Goal: Task Accomplishment & Management: Manage account settings

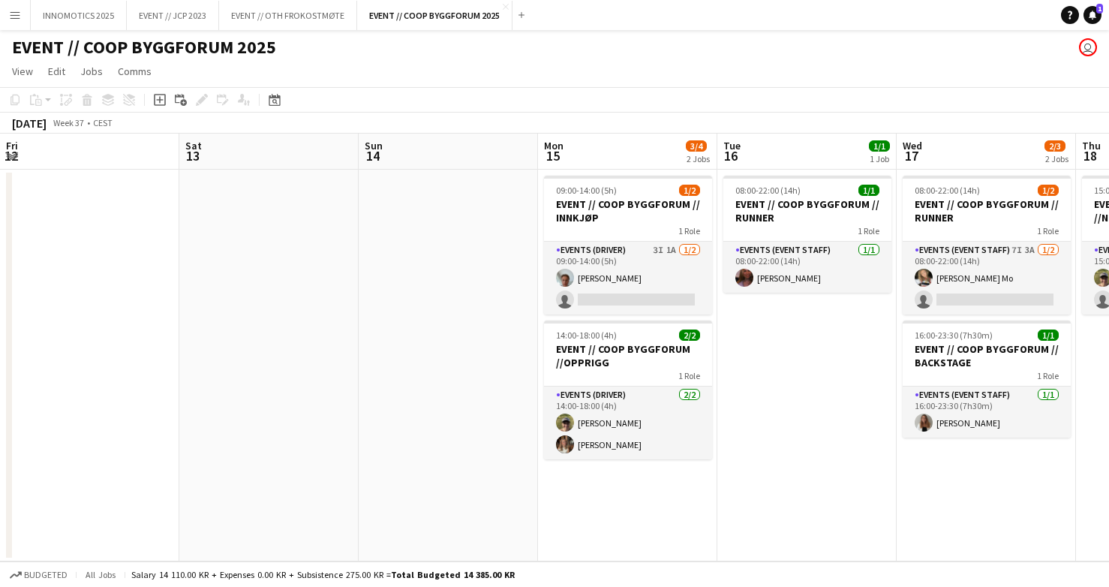
scroll to position [0, 423]
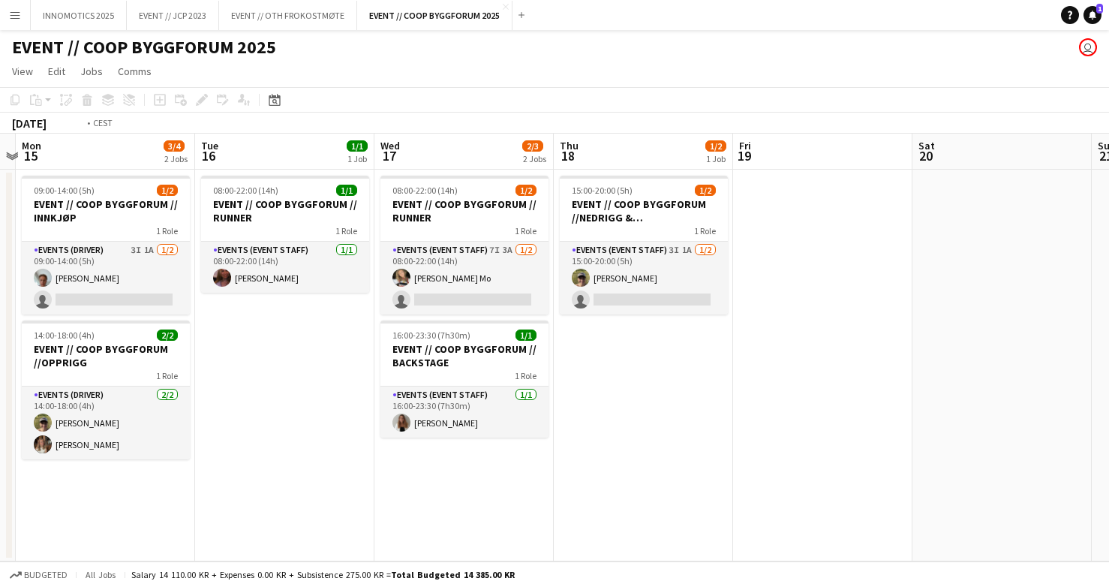
scroll to position [0, 439]
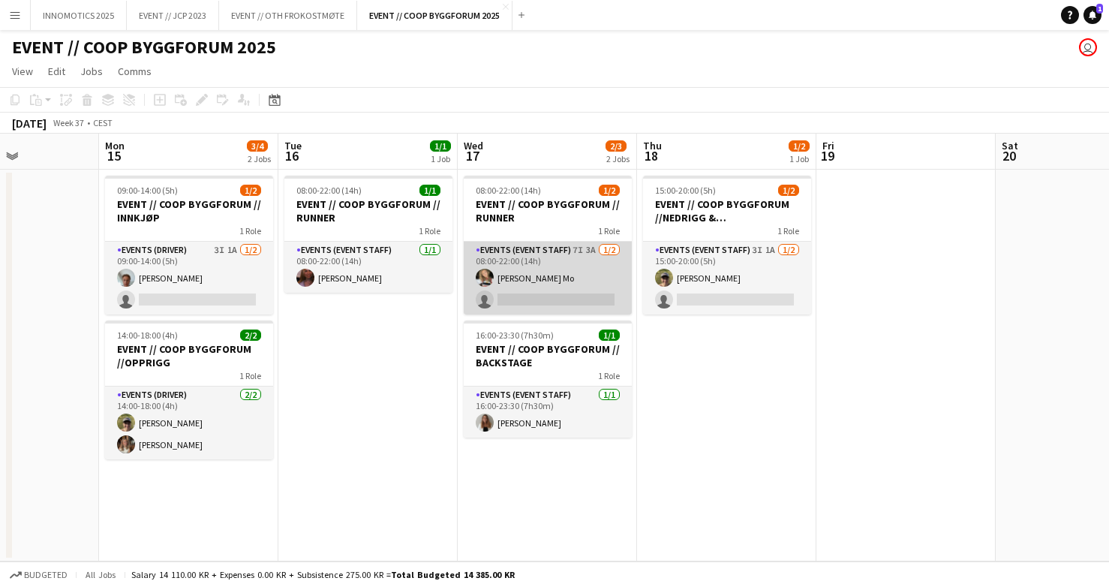
click at [506, 276] on app-card-role "Events (Event Staff) 7I 3A [DATE] 08:00-22:00 (14h) [PERSON_NAME] single-neutra…" at bounding box center [548, 278] width 168 height 73
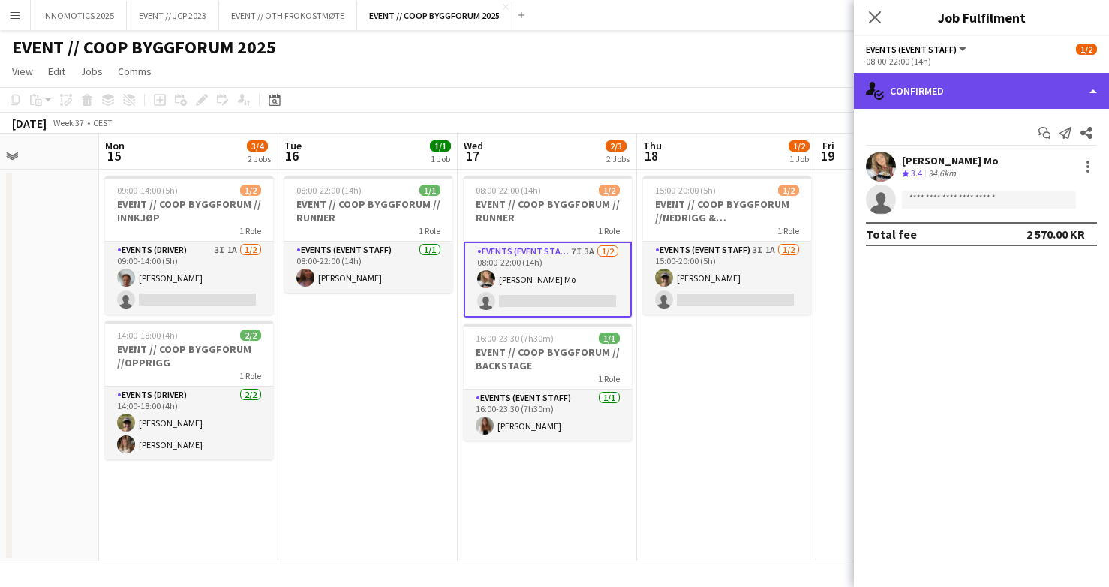
click at [940, 89] on div "single-neutral-actions-check-2 Confirmed" at bounding box center [981, 91] width 255 height 36
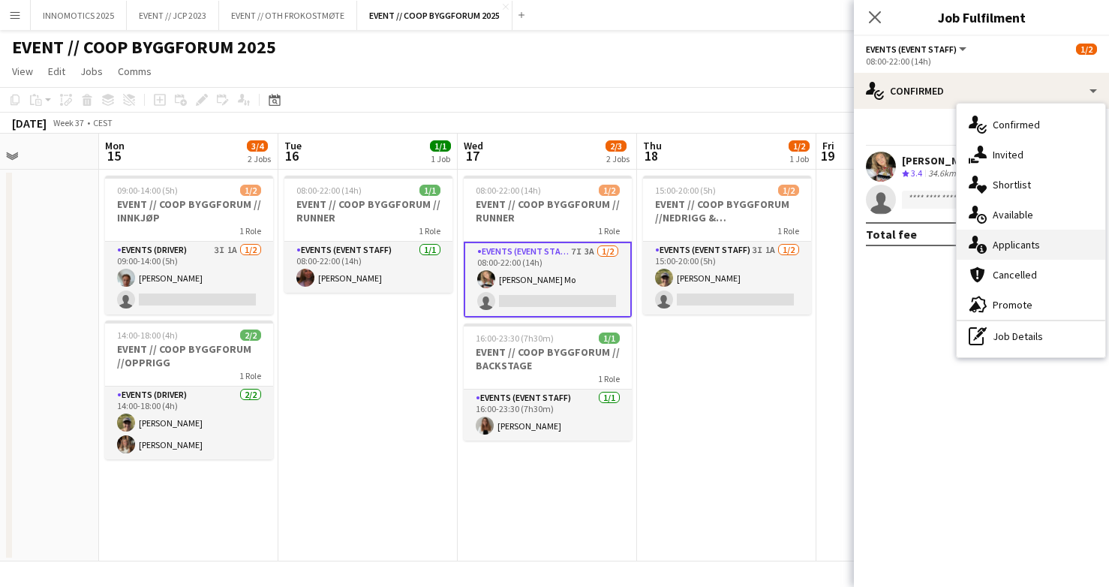
click at [999, 240] on span "Applicants" at bounding box center [1015, 245] width 47 height 14
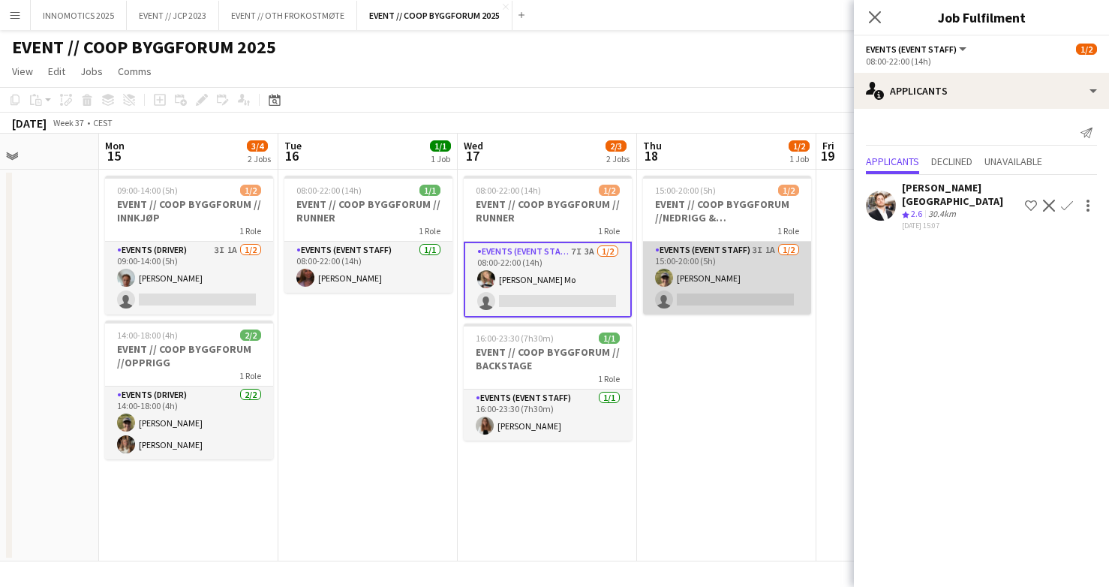
click at [712, 297] on app-card-role "Events (Event Staff) 3I 1A [DATE] 15:00-20:00 (5h) [PERSON_NAME] single-neutral…" at bounding box center [727, 278] width 168 height 73
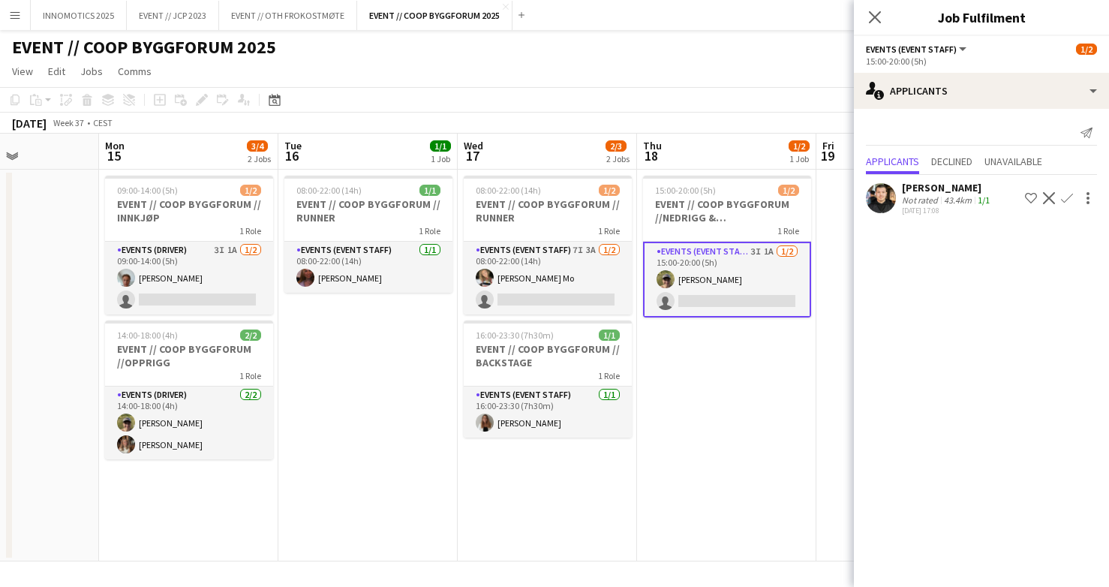
click at [1062, 198] on app-icon "Confirm" at bounding box center [1067, 198] width 12 height 12
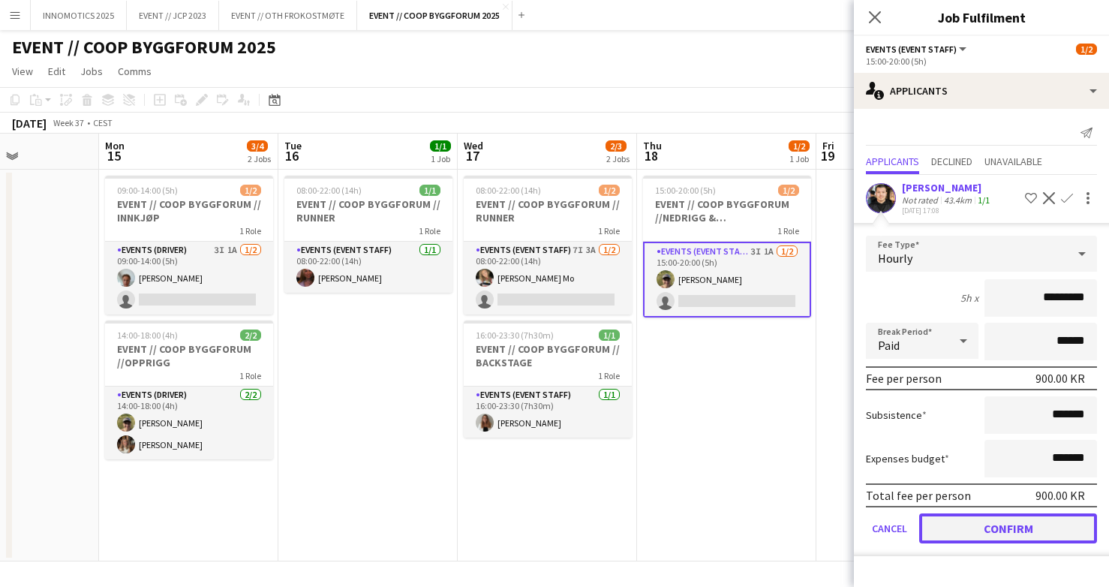
click at [977, 521] on button "Confirm" at bounding box center [1008, 528] width 178 height 30
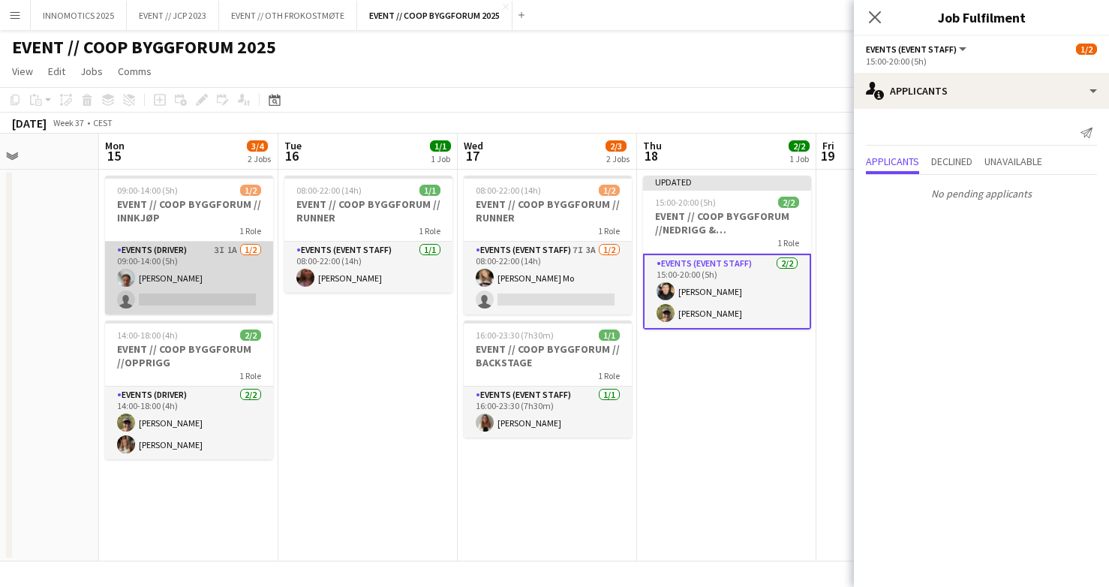
click at [226, 276] on app-card-role "Events (Driver) 3I 1A [DATE] 09:00-14:00 (5h) [PERSON_NAME] single-neutral-acti…" at bounding box center [189, 278] width 168 height 73
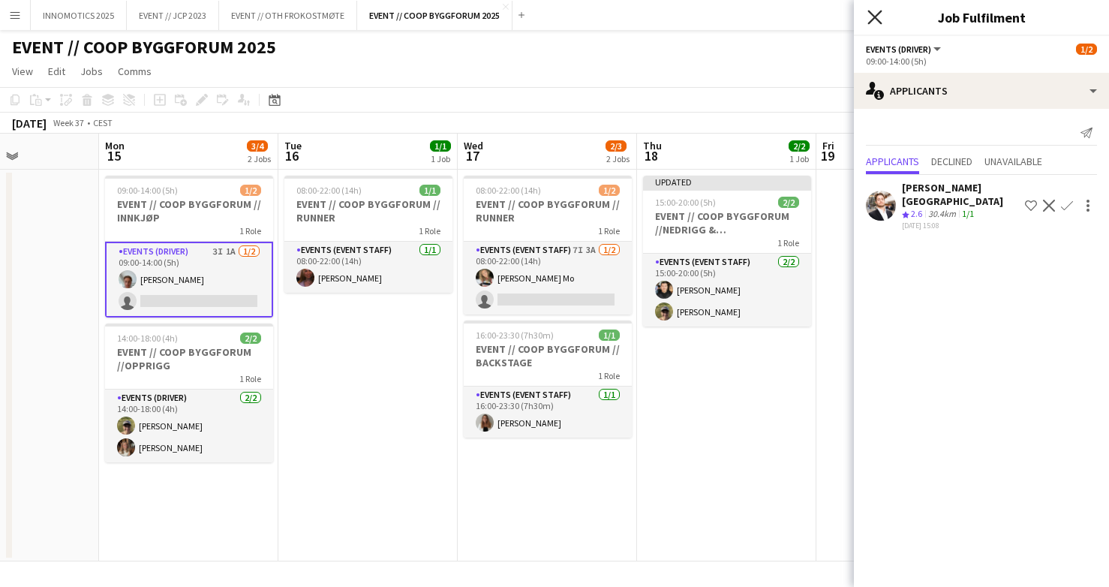
click at [876, 20] on icon "Close pop-in" at bounding box center [874, 17] width 14 height 14
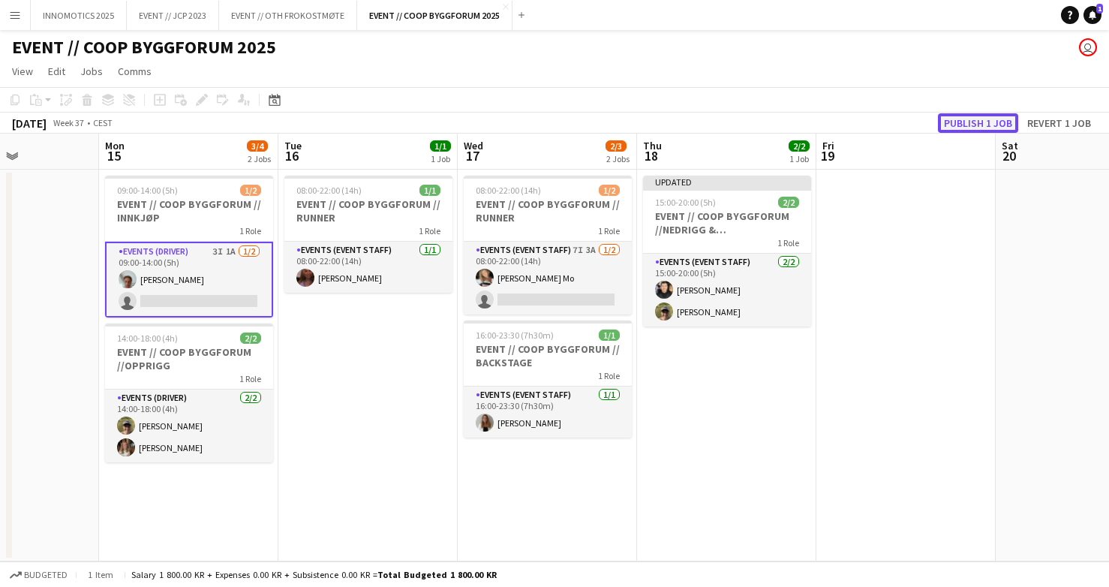
click at [957, 123] on button "Publish 1 job" at bounding box center [978, 123] width 80 height 20
